Goal: Task Accomplishment & Management: Complete application form

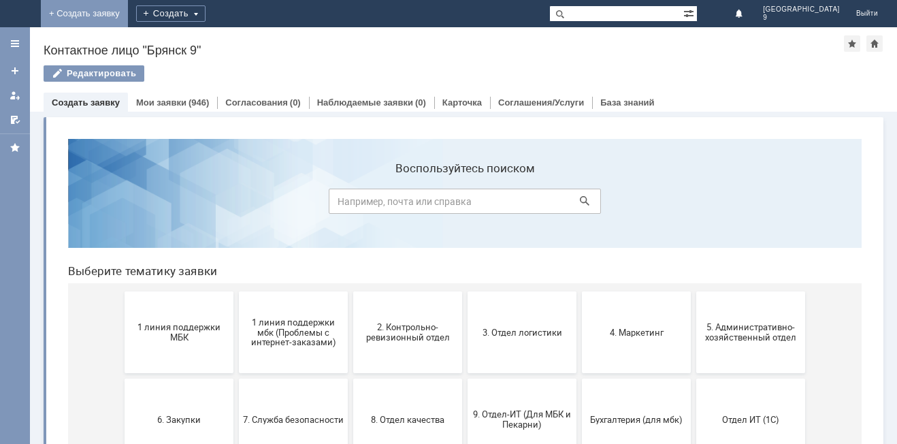
click at [128, 13] on link "+ Создать заявку" at bounding box center [84, 13] width 87 height 27
click at [222, 340] on span "1 линия поддержки МБК" at bounding box center [179, 332] width 101 height 20
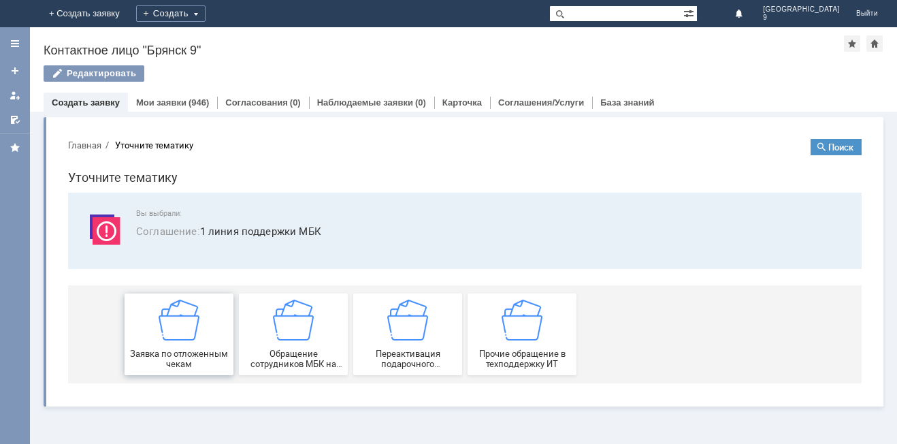
click at [205, 337] on div "Заявка по отложенным чекам" at bounding box center [179, 333] width 101 height 69
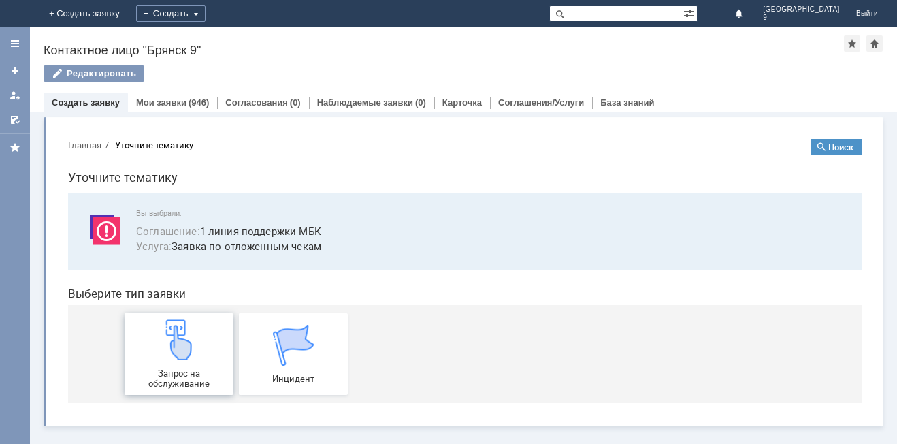
click at [205, 337] on div "Запрос на обслуживание" at bounding box center [179, 353] width 101 height 69
click at [156, 100] on link "Мои заявки" at bounding box center [161, 102] width 50 height 10
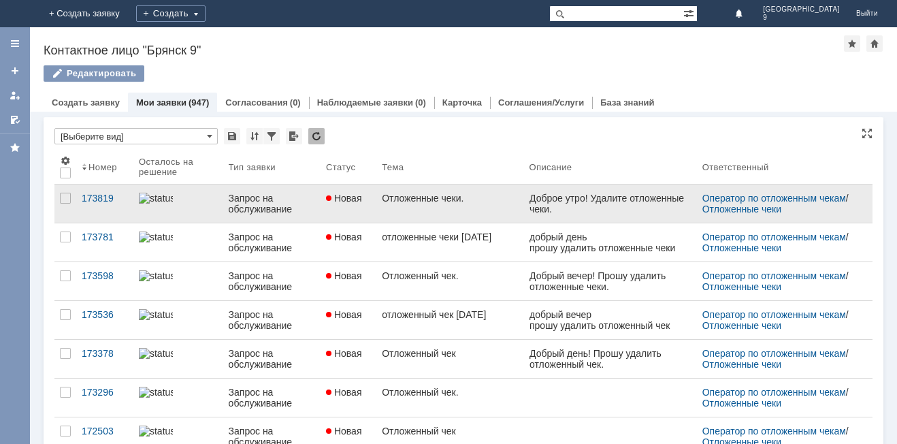
click at [490, 203] on link "Отложенные чеки." at bounding box center [449, 203] width 147 height 38
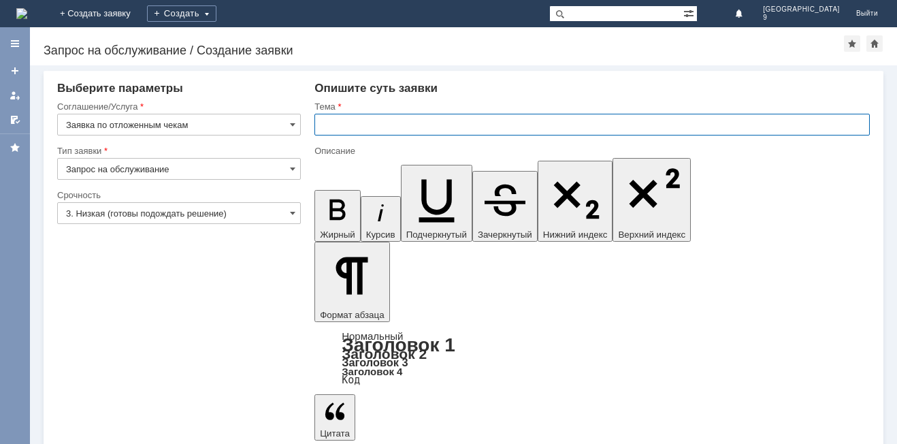
click at [317, 126] on input "text" at bounding box center [591, 125] width 555 height 22
type input "Отложенные чеки."
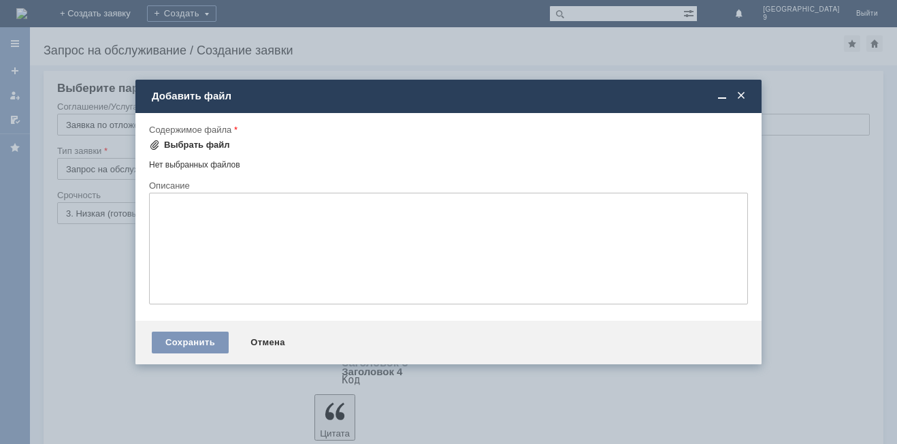
click at [165, 148] on div "Выбрать файл" at bounding box center [197, 145] width 66 height 11
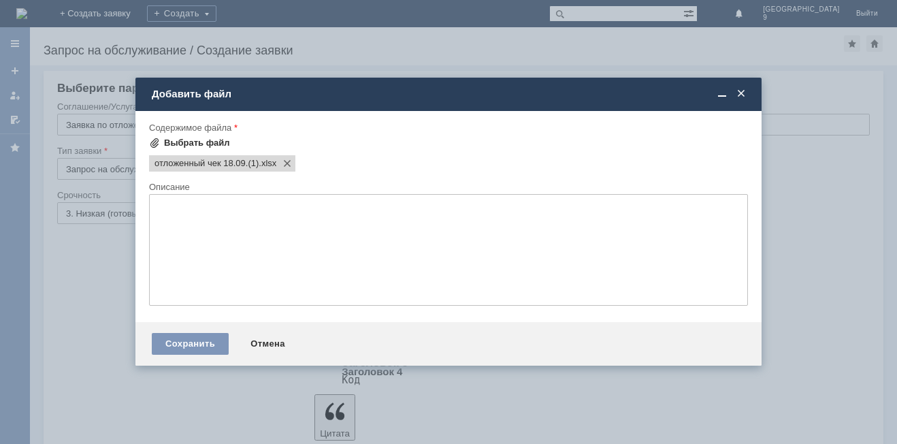
click at [182, 144] on div "Выбрать файл" at bounding box center [197, 142] width 66 height 11
click at [174, 144] on div "Выбрать файл" at bounding box center [197, 142] width 66 height 11
click at [183, 145] on div "Выбрать файл" at bounding box center [197, 142] width 66 height 11
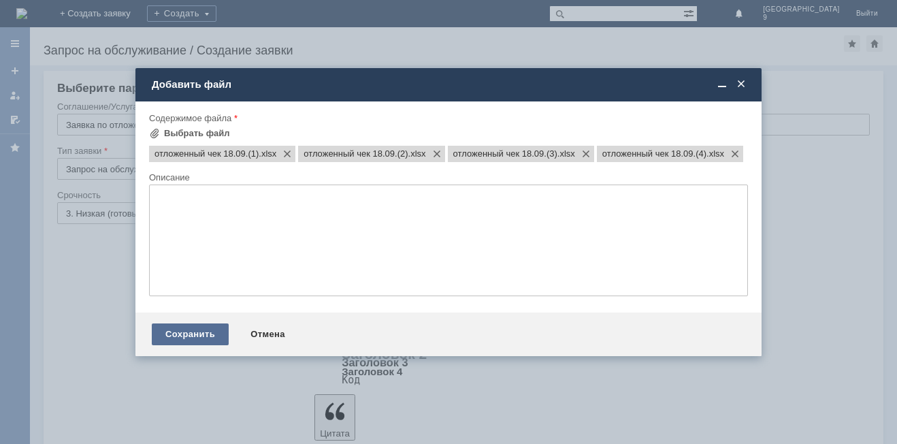
click at [198, 345] on div "Сохранить" at bounding box center [190, 334] width 77 height 22
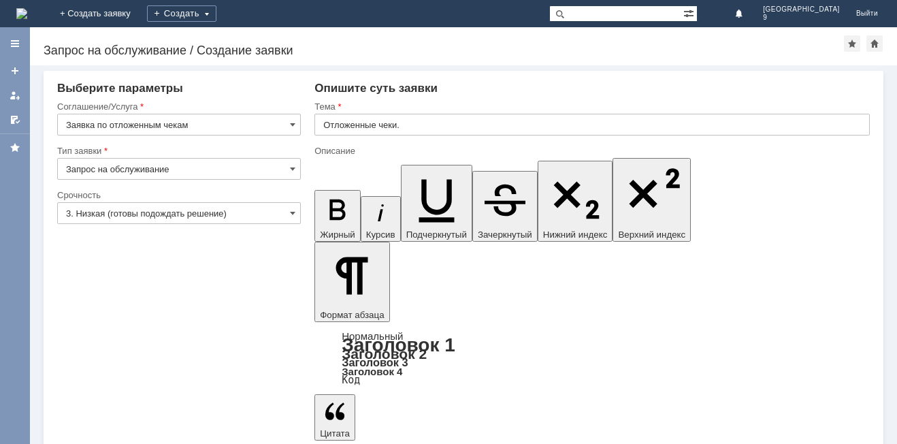
scroll to position [16, 0]
